Goal: Information Seeking & Learning: Check status

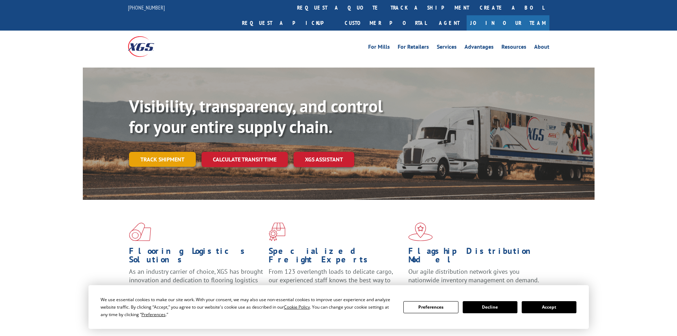
click at [168, 152] on link "Track shipment" at bounding box center [162, 159] width 67 height 15
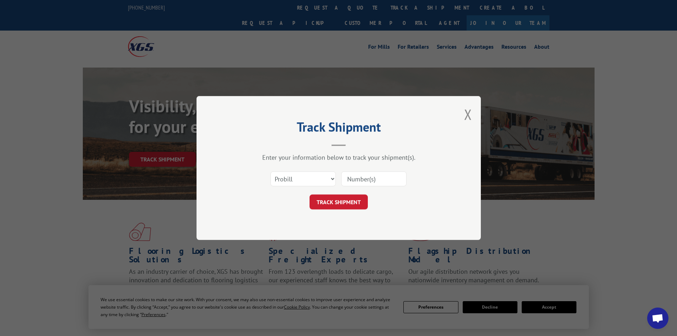
click at [352, 179] on input at bounding box center [373, 178] width 65 height 15
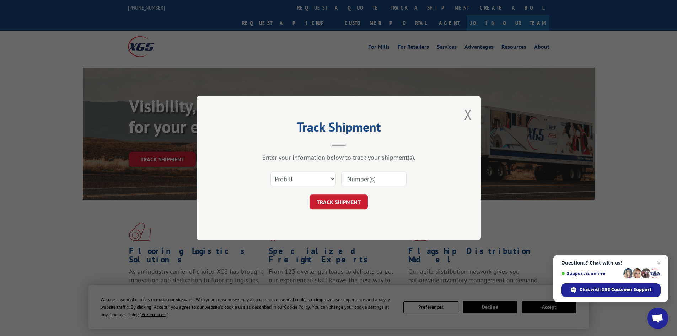
paste input "17607962"
type input "17607962"
click at [331, 178] on select "Select category... Probill BOL PO" at bounding box center [302, 178] width 65 height 15
click at [340, 157] on div "Enter your information below to track your shipment(s)." at bounding box center [338, 157] width 213 height 8
click at [337, 199] on button "TRACK SHIPMENT" at bounding box center [338, 201] width 58 height 15
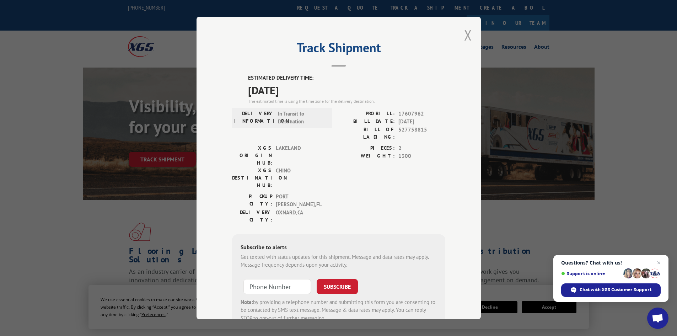
click at [464, 35] on button "Close modal" at bounding box center [468, 35] width 8 height 19
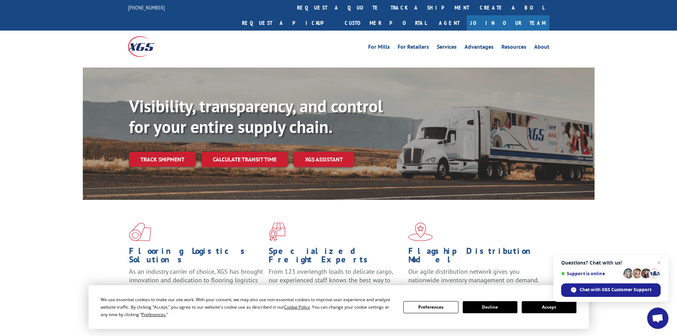
click at [535, 304] on button "Accept" at bounding box center [548, 307] width 55 height 12
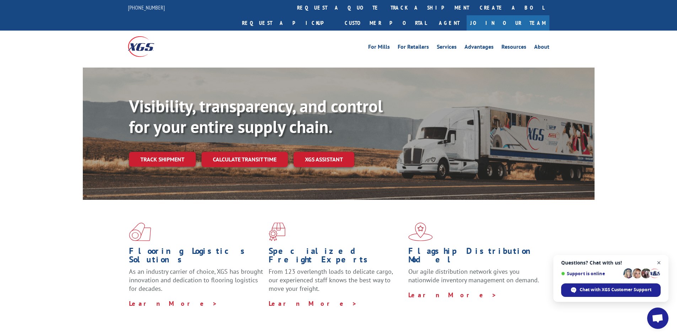
click at [658, 262] on span "Close chat" at bounding box center [658, 262] width 9 height 9
